Goal: Task Accomplishment & Management: Manage account settings

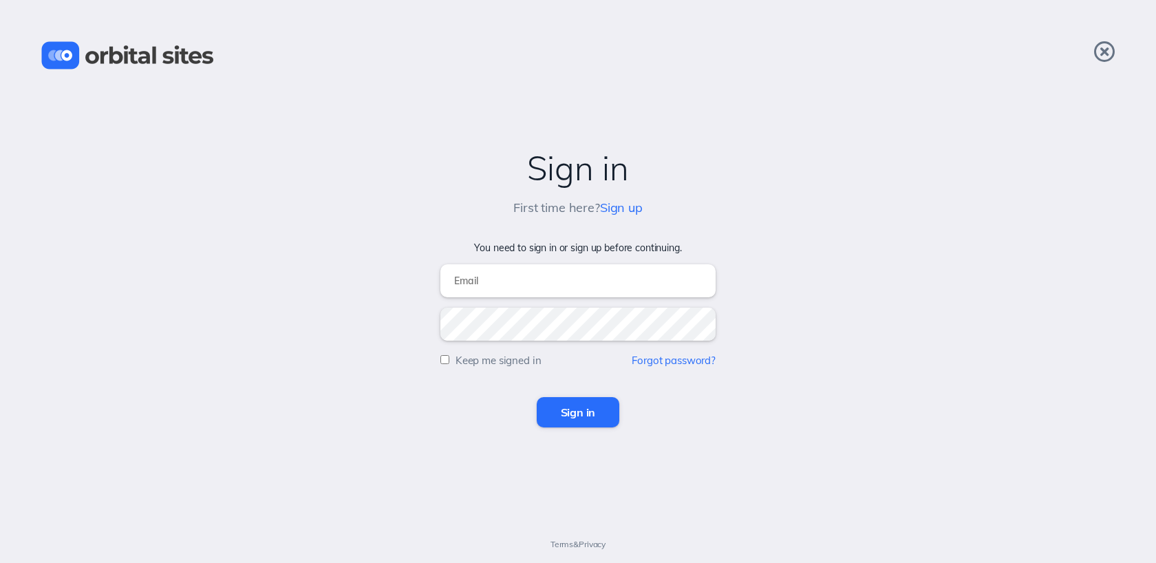
type input "[EMAIL_ADDRESS][DOMAIN_NAME]"
click at [594, 415] on input "Sign in" at bounding box center [578, 412] width 83 height 30
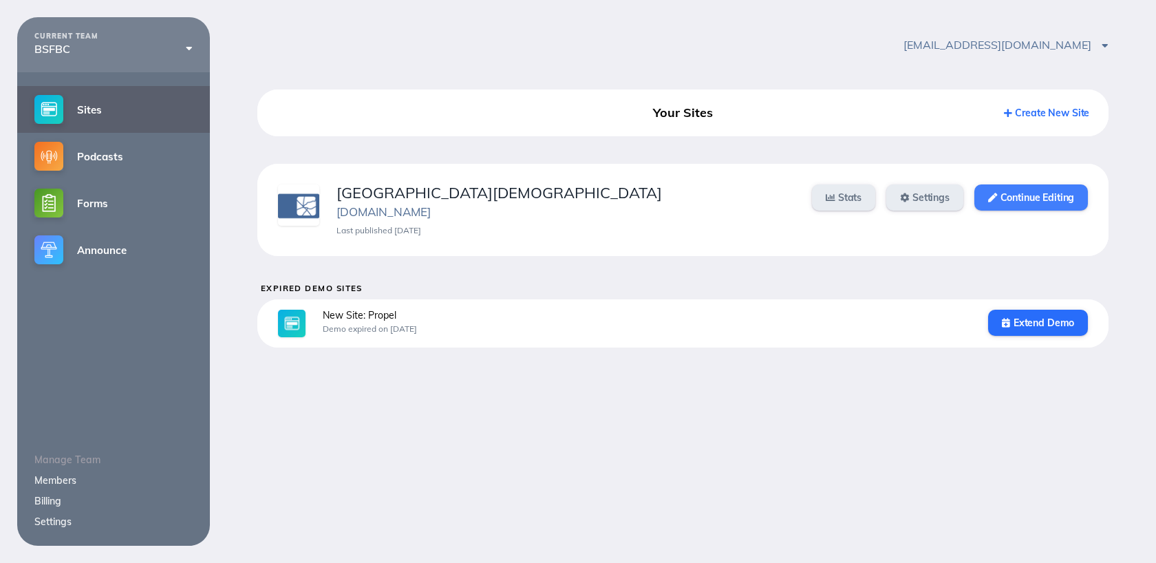
click at [1017, 192] on link "Continue Editing" at bounding box center [1032, 197] width 114 height 26
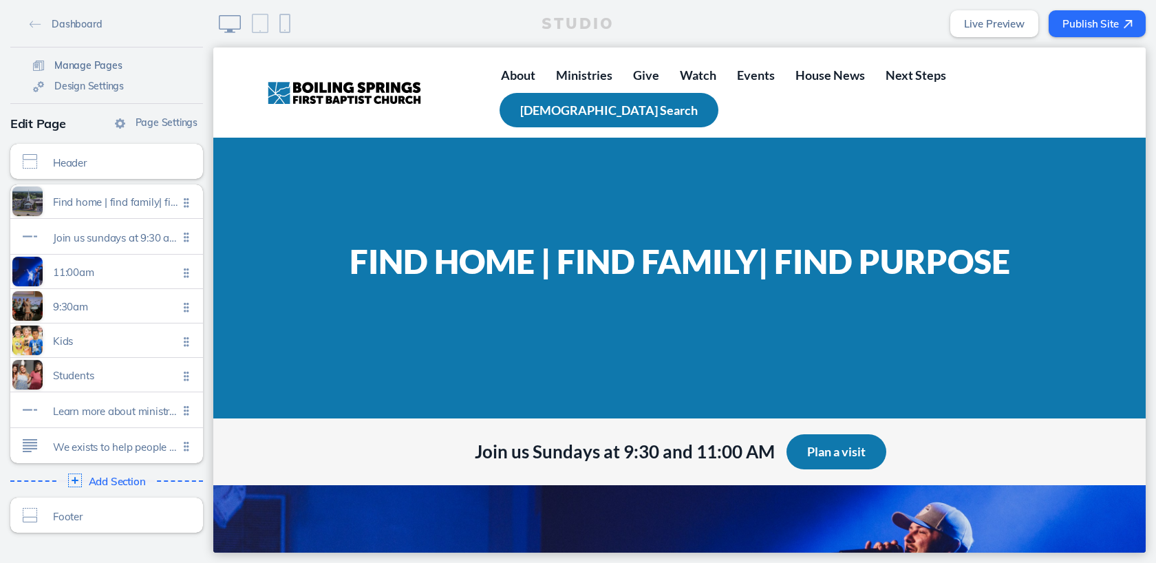
click at [63, 65] on span "Manage Pages" at bounding box center [88, 65] width 68 height 12
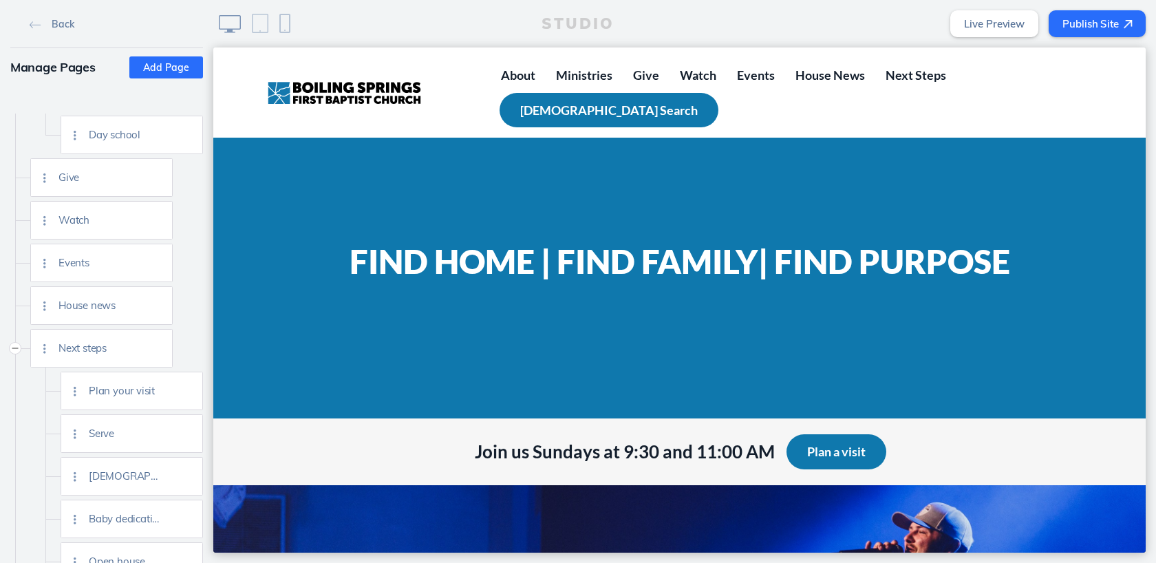
scroll to position [648, 0]
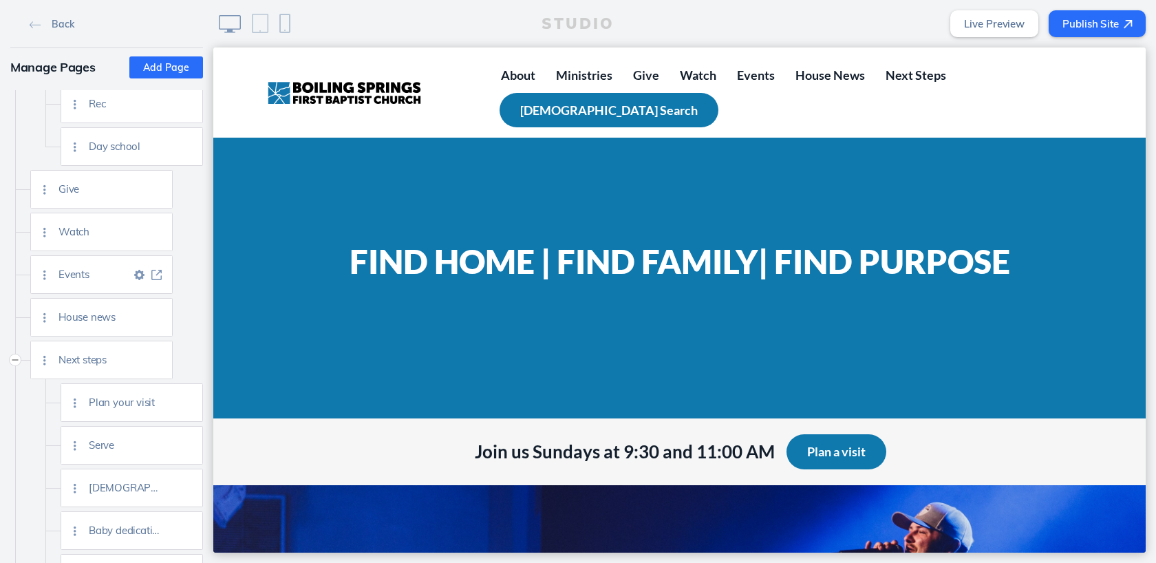
click at [158, 272] on img at bounding box center [156, 275] width 10 height 10
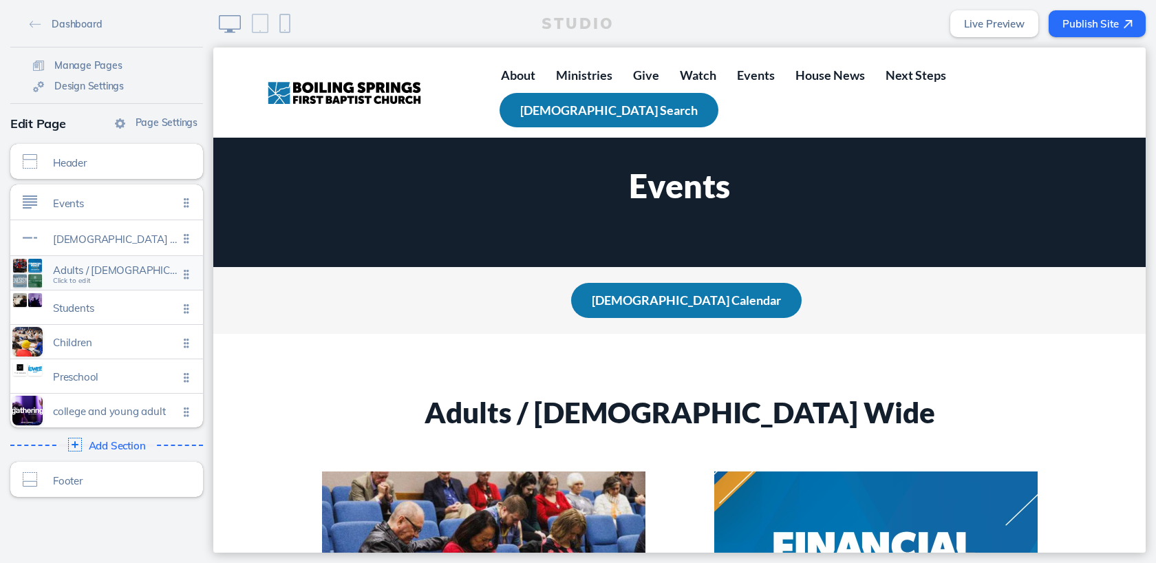
click at [84, 282] on span "Click to edit" at bounding box center [72, 281] width 38 height 8
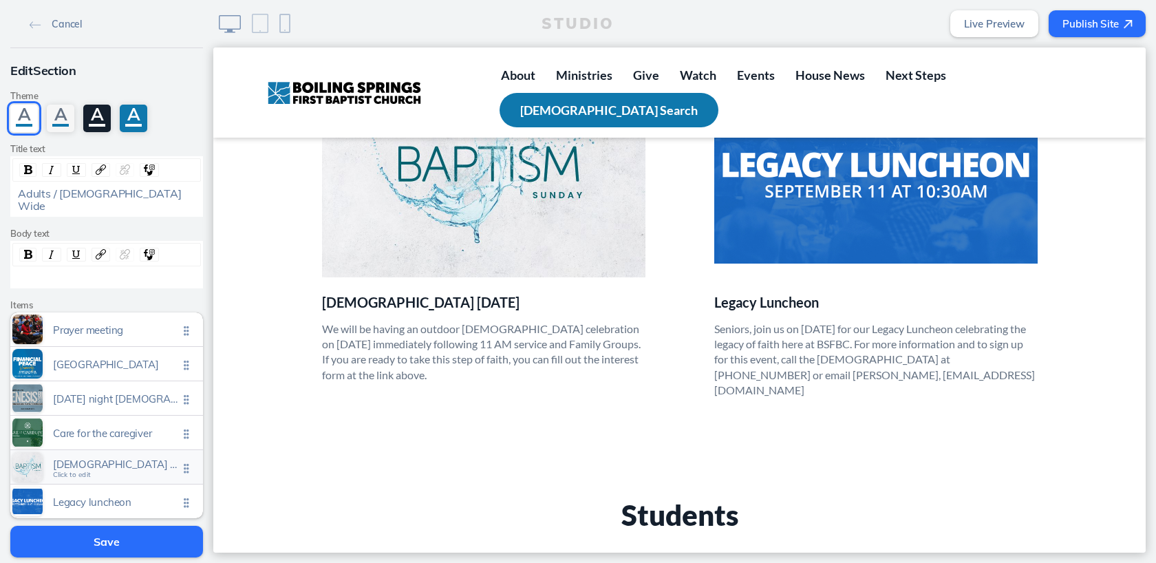
scroll to position [78, 0]
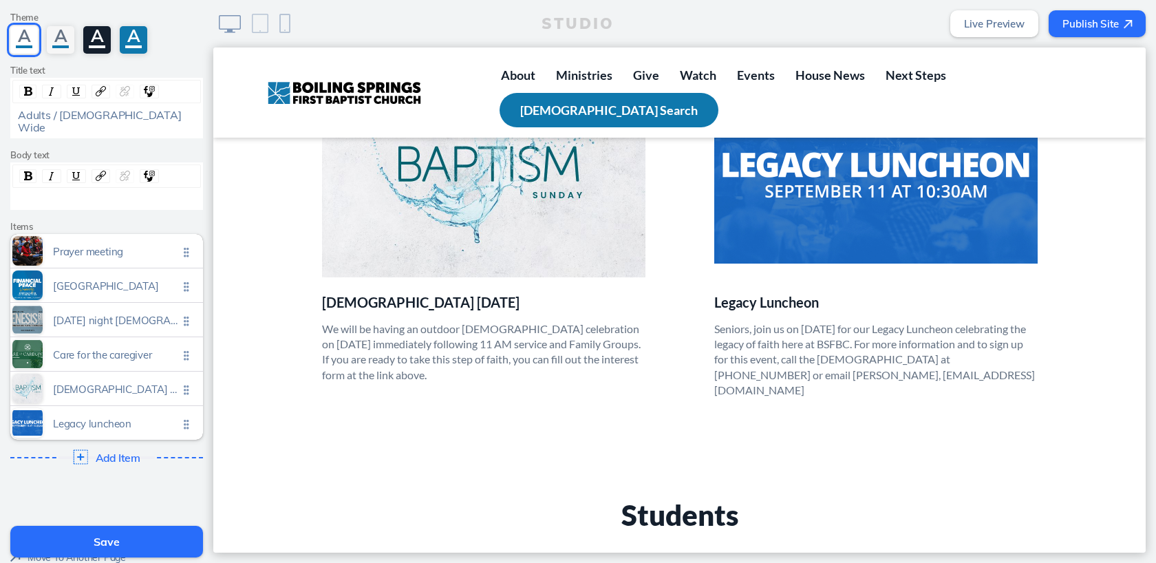
click at [79, 449] on img at bounding box center [81, 456] width 14 height 14
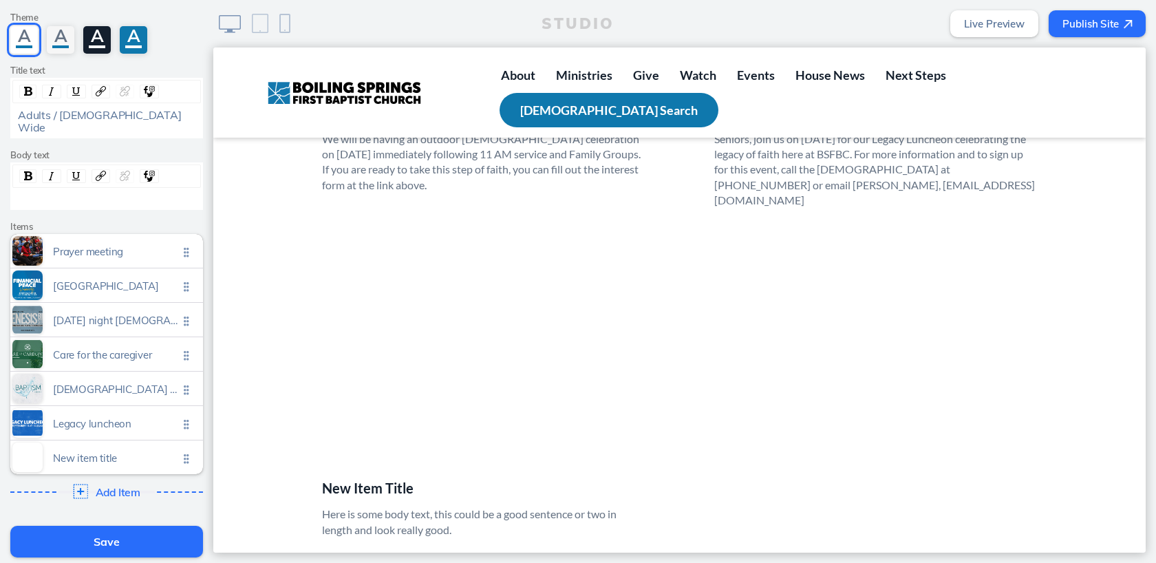
scroll to position [1404, 0]
click at [70, 461] on span "Click to edit" at bounding box center [72, 465] width 38 height 8
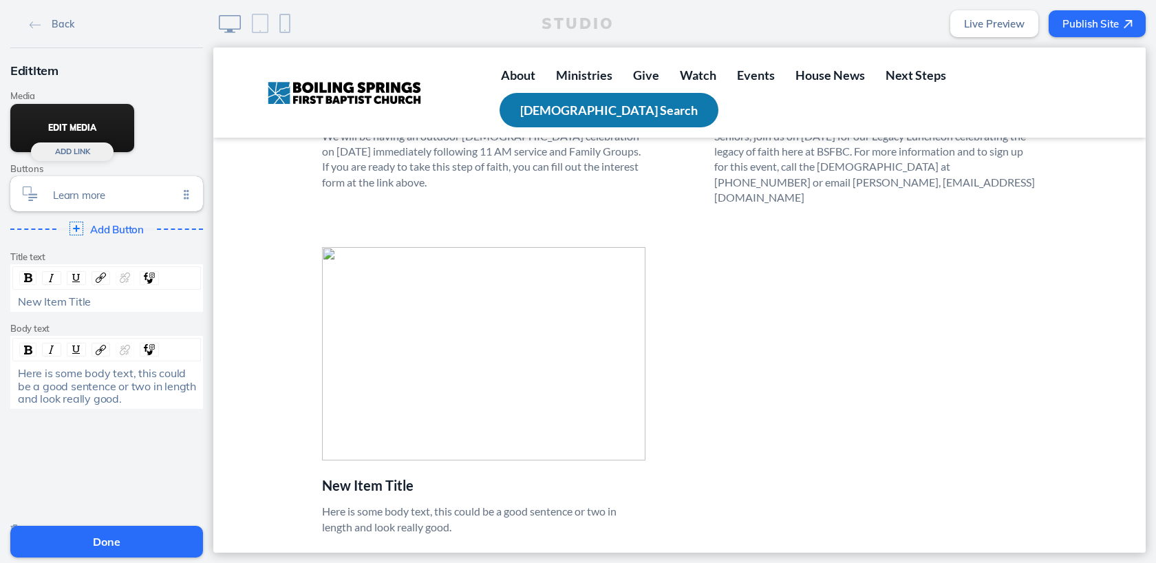
click at [65, 130] on button "Edit Media" at bounding box center [72, 128] width 124 height 48
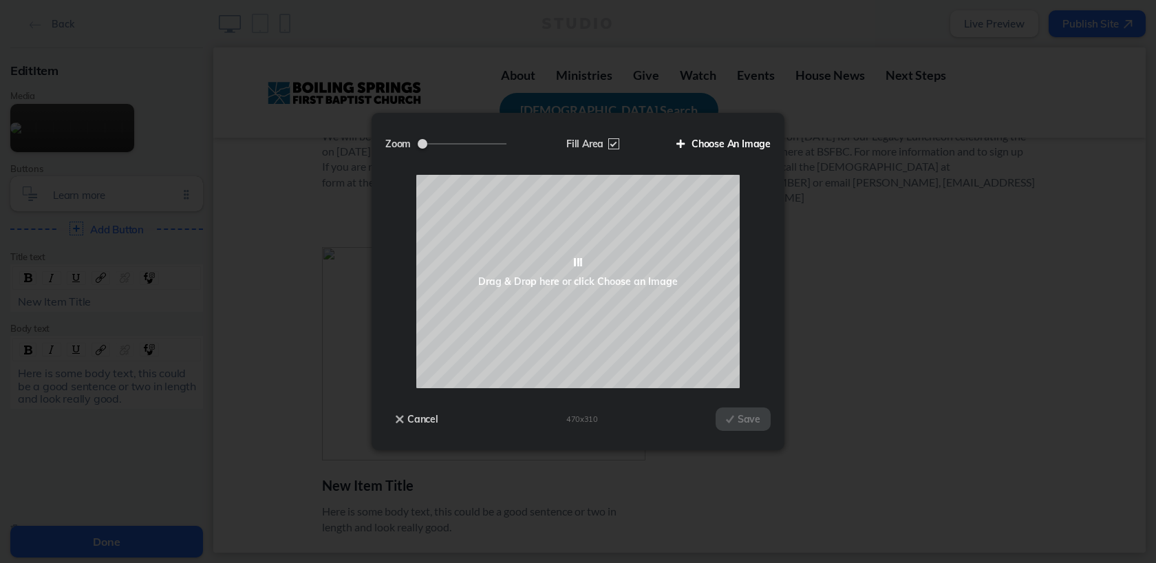
click at [705, 150] on label "Choose An Image" at bounding box center [718, 143] width 105 height 23
click at [0, 0] on input "Choose An Image" at bounding box center [0, 0] width 0 height 0
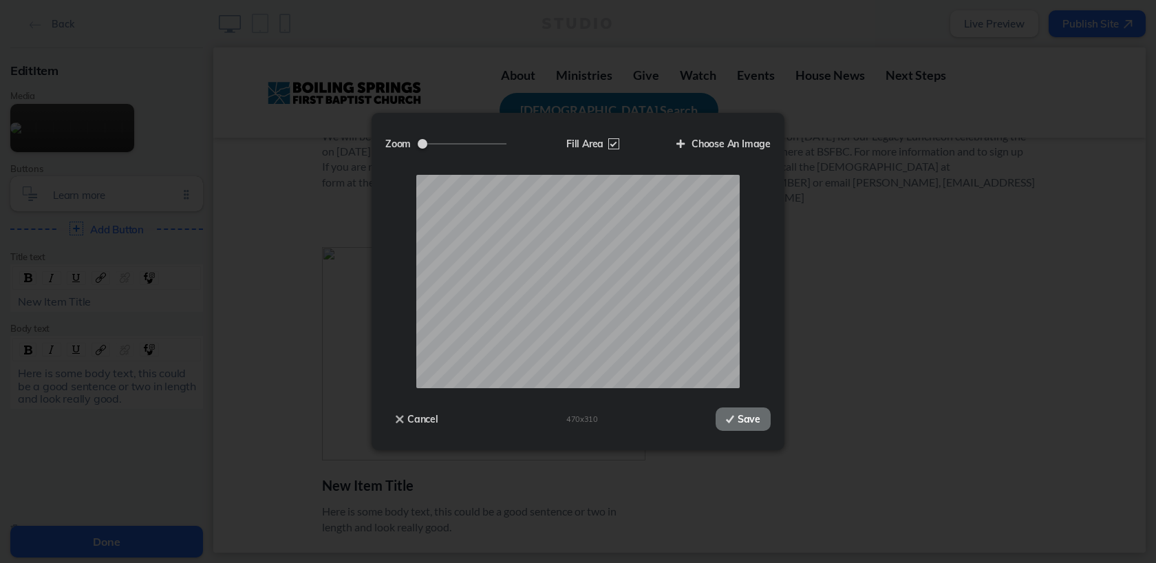
click at [746, 418] on button "Save" at bounding box center [743, 418] width 55 height 23
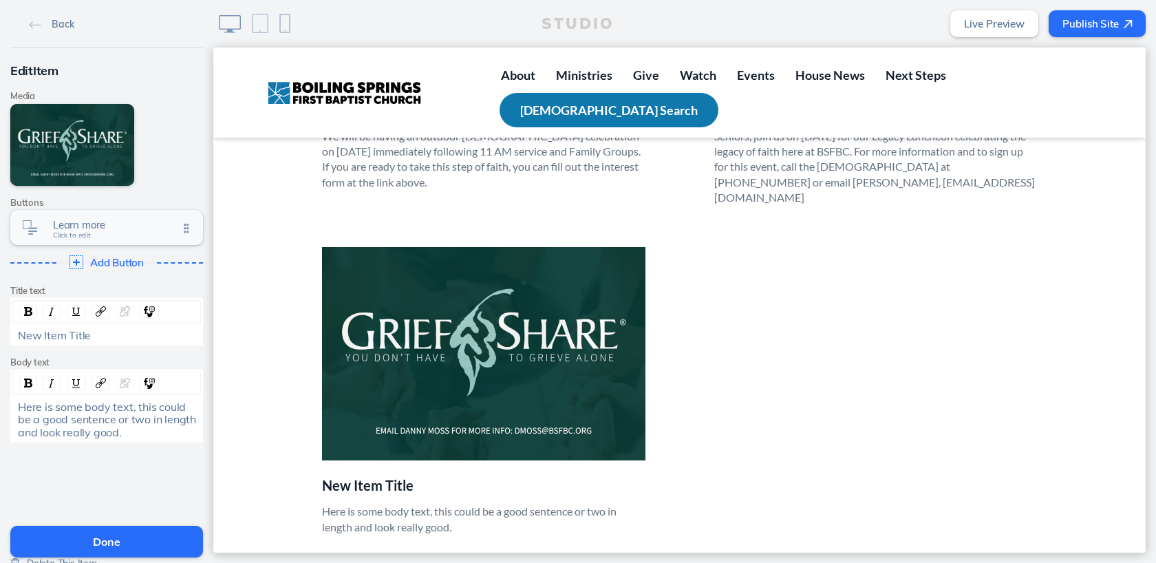
click at [72, 234] on span "Click to edit" at bounding box center [72, 235] width 38 height 8
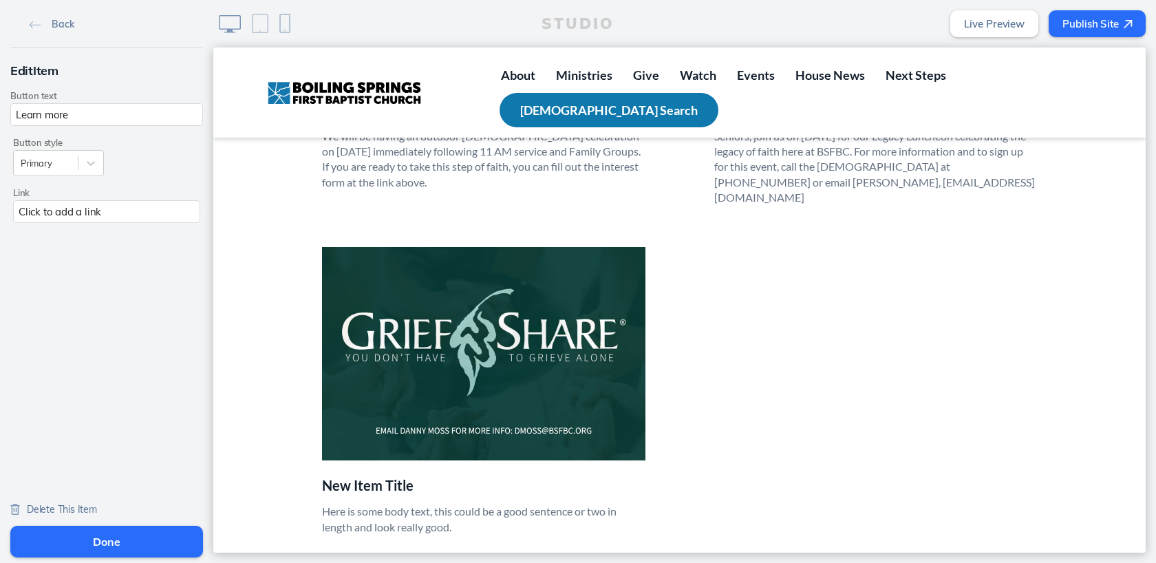
click at [47, 510] on span "Delete This Item" at bounding box center [62, 509] width 70 height 12
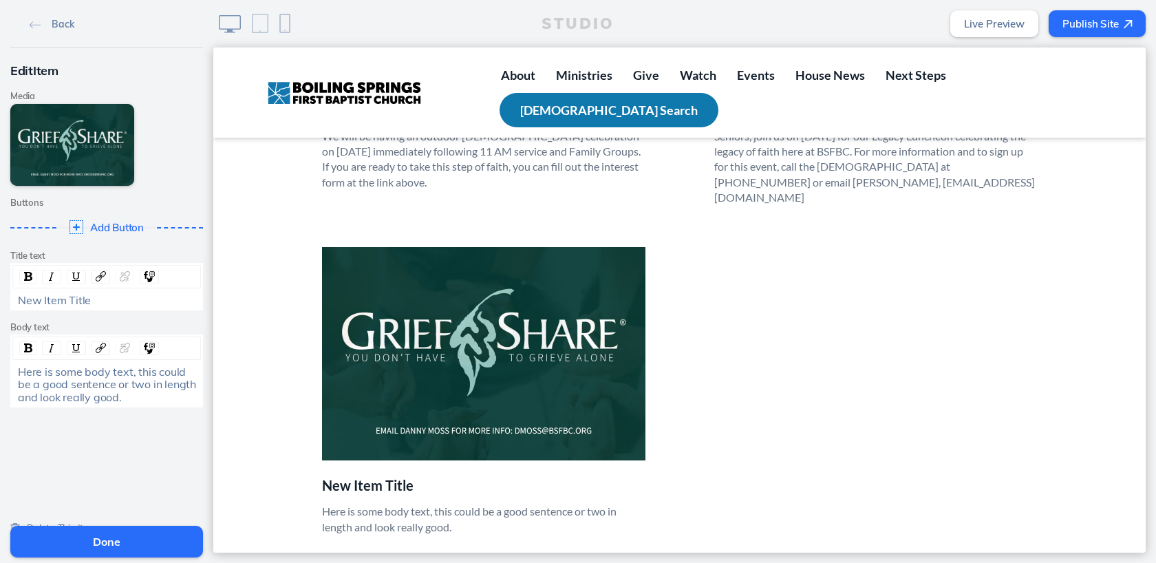
click at [76, 298] on span "New Item Title" at bounding box center [54, 300] width 73 height 14
drag, startPoint x: 17, startPoint y: 376, endPoint x: 140, endPoint y: 404, distance: 127.1
click at [140, 404] on div "Here is some body text, this could be a good sentence or two in length and look…" at bounding box center [106, 384] width 189 height 42
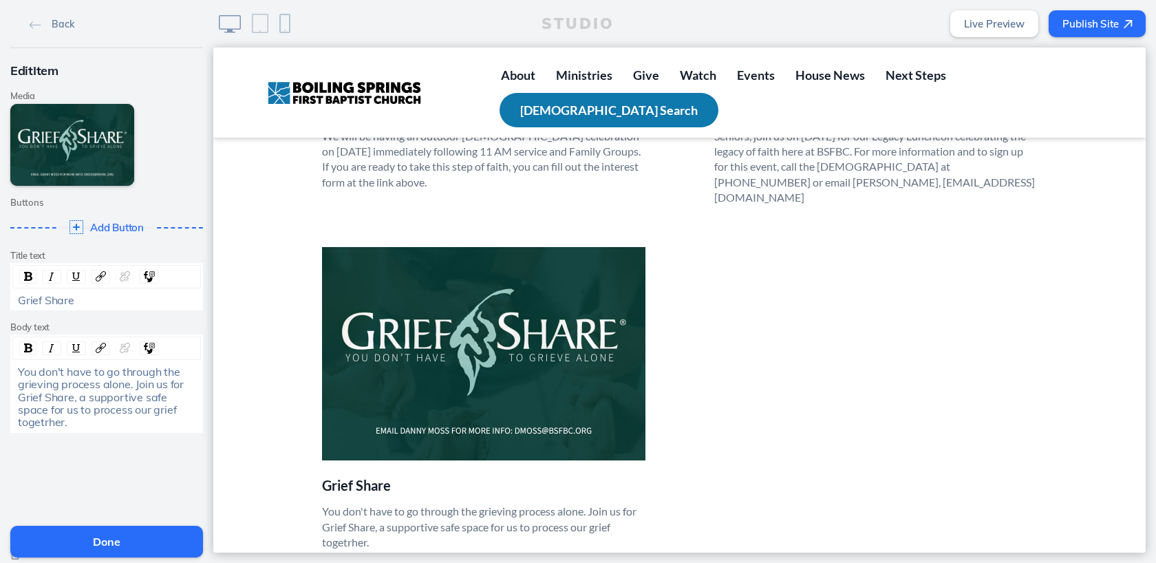
click at [175, 410] on span "You don't have to go through the grieving process alone. Join us for Grief Shar…" at bounding box center [102, 397] width 169 height 65
click at [140, 400] on span "You don't have to go through the grieving process alone. Join us for Grief Shar…" at bounding box center [102, 397] width 169 height 65
click at [76, 399] on span "You don't have to go through the grieving process alone. Join us for Grief Shar…" at bounding box center [102, 397] width 169 height 65
drag, startPoint x: 134, startPoint y: 385, endPoint x: 182, endPoint y: 383, distance: 47.5
click at [182, 383] on span "You don't have to go through the grieving process alone. Join us for Grief Shar…" at bounding box center [102, 397] width 169 height 65
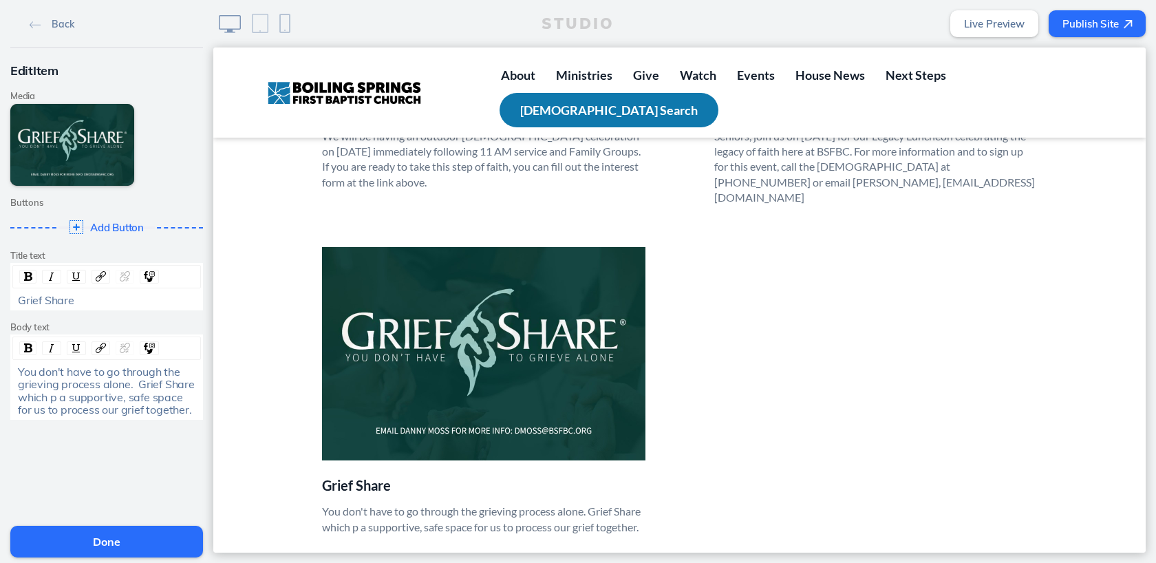
click at [32, 401] on span "You don't have to go through the grieving process alone. Grief Share which p a …" at bounding box center [108, 391] width 180 height 52
click at [24, 399] on span "You don't have to go through the grieving process alone. Grief Share p a suppor…" at bounding box center [109, 391] width 182 height 52
click at [191, 412] on div "You don't have to go through the grieving process alone. Grief Share provides a…" at bounding box center [107, 390] width 178 height 51
click at [148, 535] on button "Done" at bounding box center [106, 542] width 193 height 32
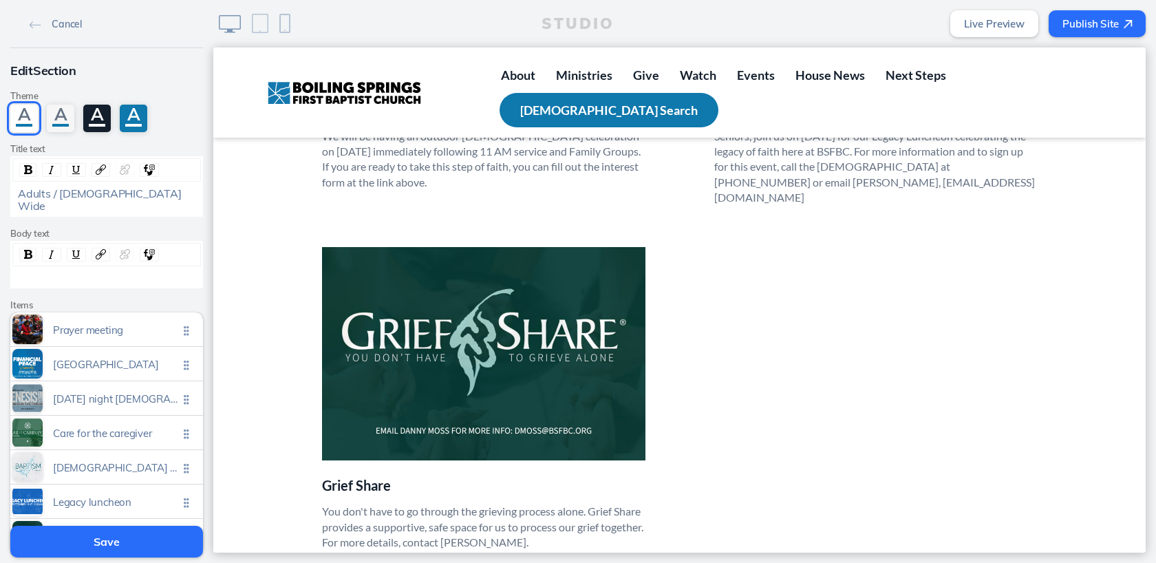
click at [117, 544] on button "Save" at bounding box center [106, 542] width 193 height 32
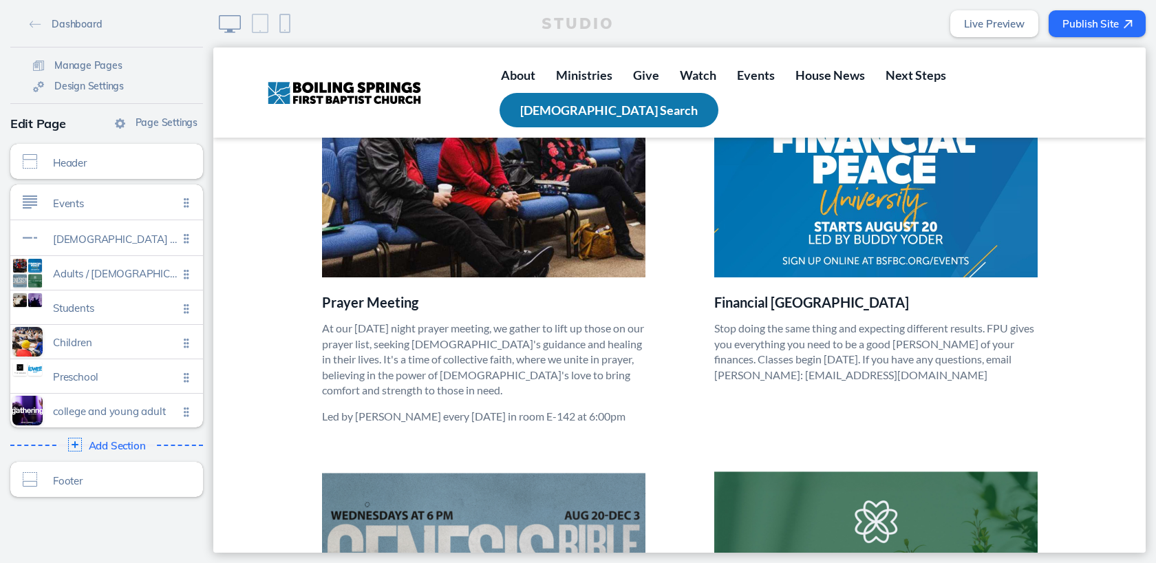
scroll to position [395, 0]
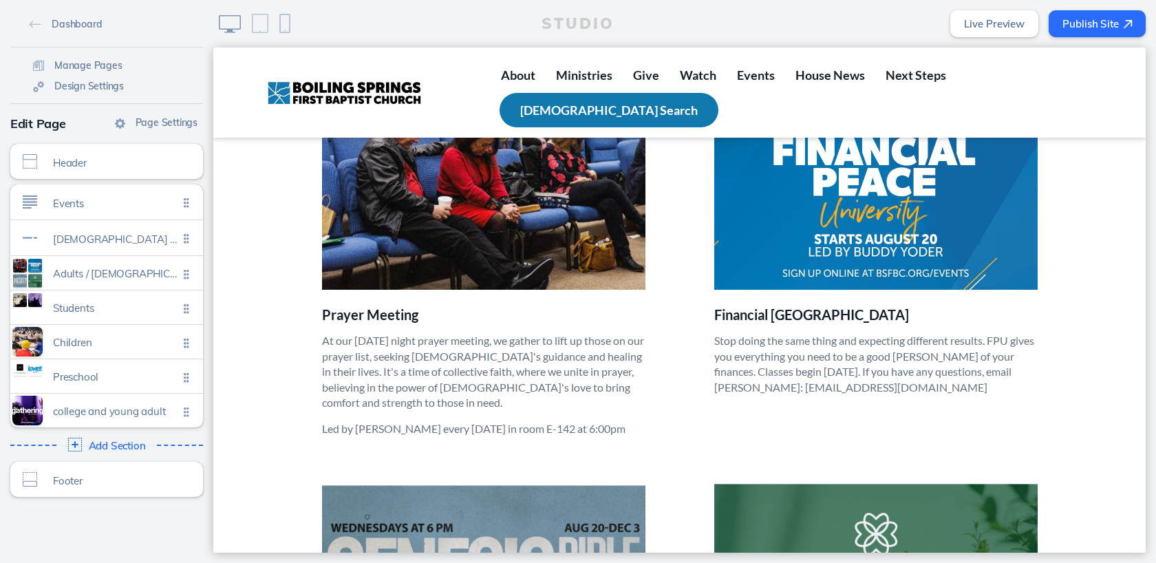
click at [1089, 25] on button "Publish Site" at bounding box center [1097, 23] width 97 height 27
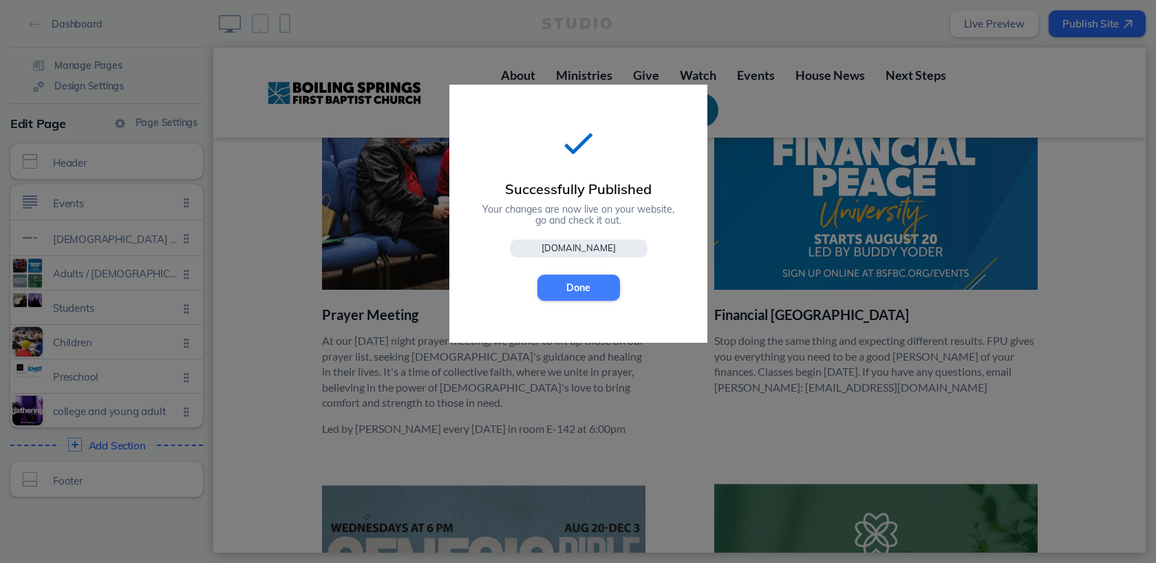
click at [560, 287] on button "Done" at bounding box center [579, 288] width 83 height 26
